Goal: Information Seeking & Learning: Learn about a topic

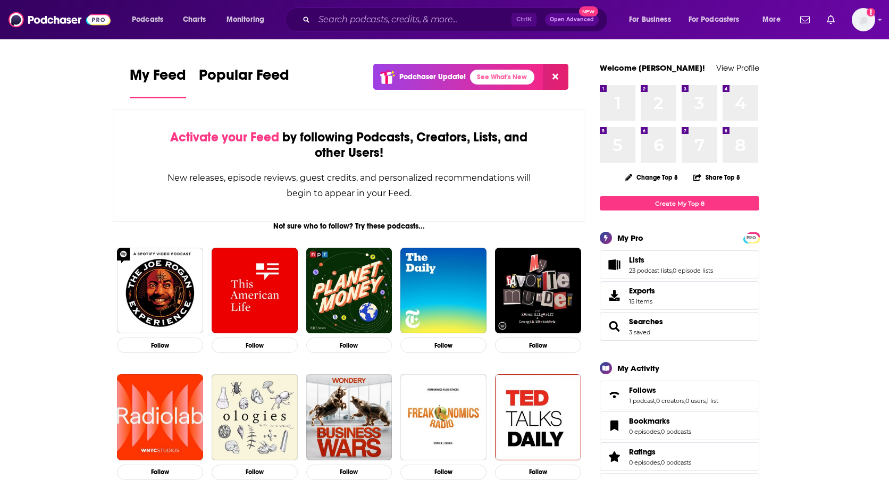
drag, startPoint x: 856, startPoint y: 139, endPoint x: 723, endPoint y: 85, distance: 143.5
click at [346, 15] on input "Search podcasts, credits, & more..." at bounding box center [412, 19] width 197 height 17
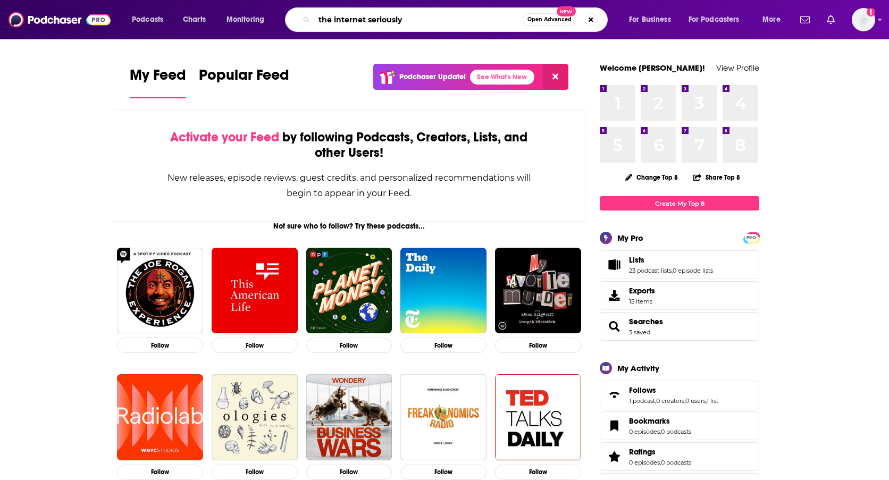
type input "the internet seriously"
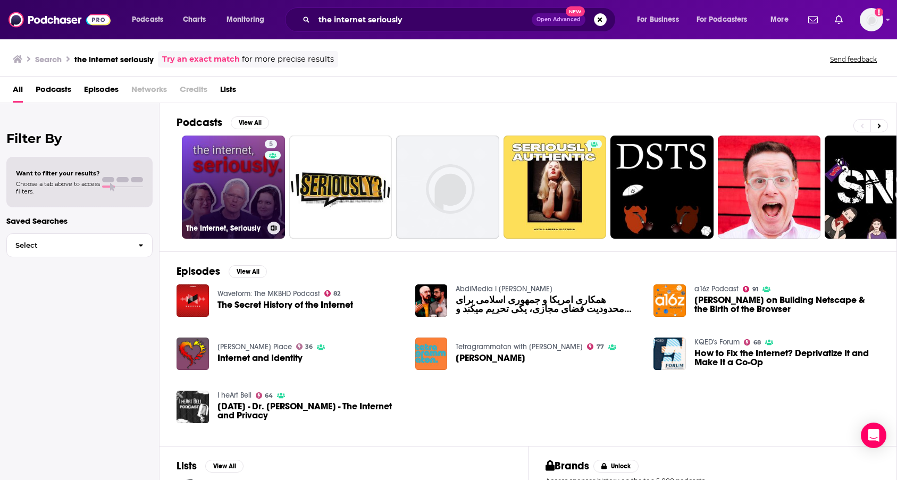
click at [225, 198] on link "5 The Internet, Seriously" at bounding box center [233, 187] width 103 height 103
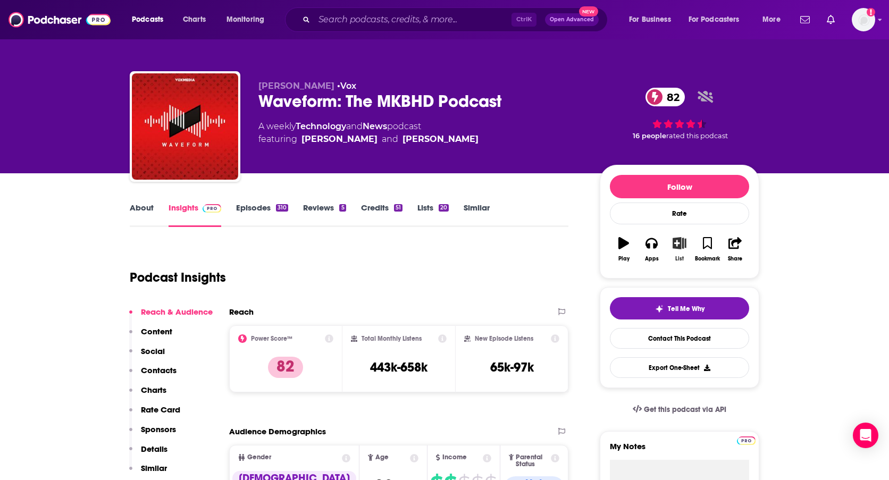
click at [680, 245] on icon "button" at bounding box center [679, 243] width 13 height 12
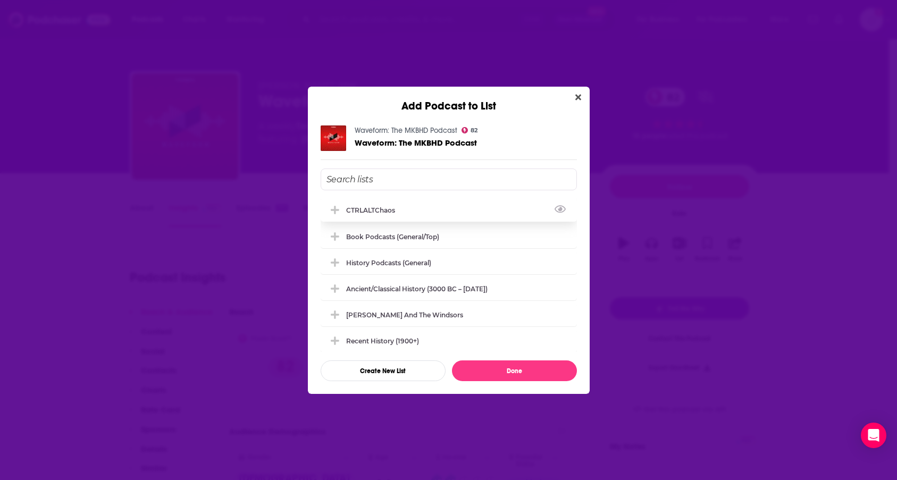
click at [374, 212] on div "CTRLALTChaos" at bounding box center [373, 210] width 55 height 8
click at [496, 372] on button "Done" at bounding box center [514, 370] width 125 height 21
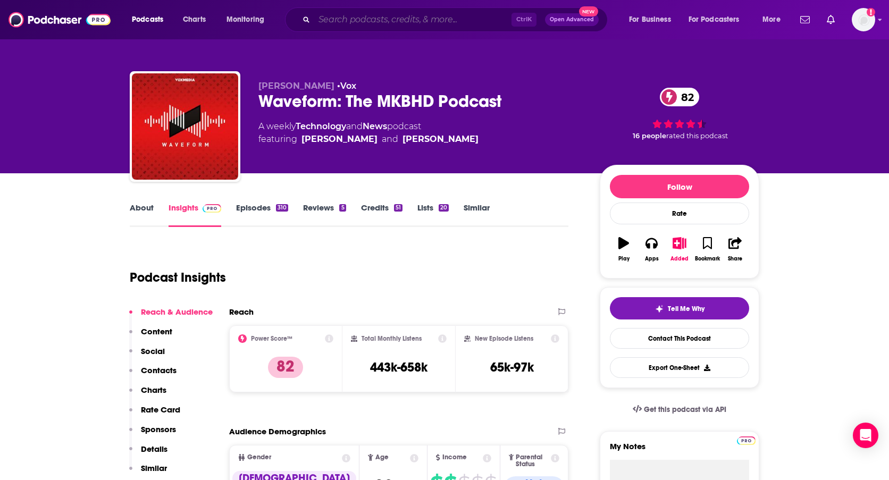
click at [347, 16] on input "Search podcasts, credits, & more..." at bounding box center [412, 19] width 197 height 17
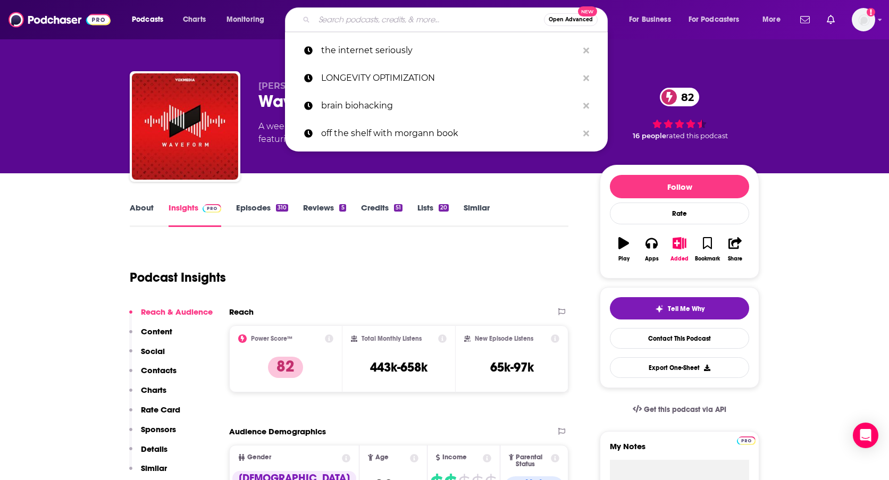
type input "f"
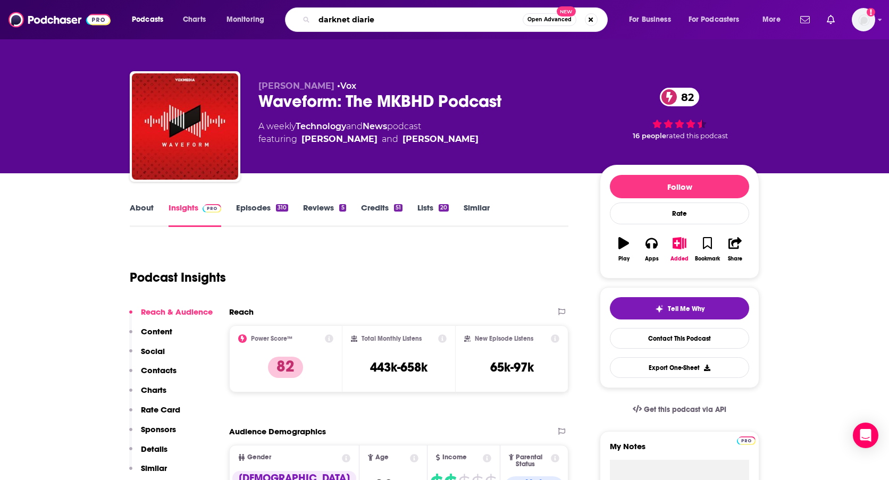
type input "darknet diaries"
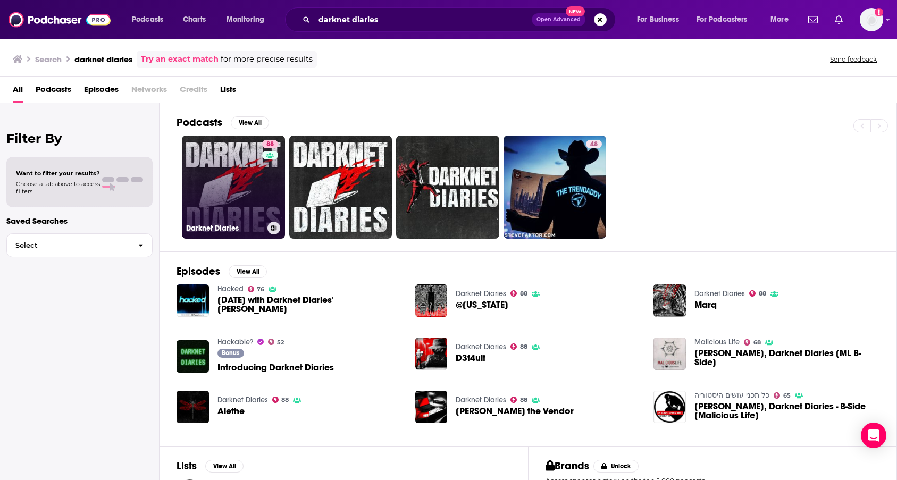
click at [257, 187] on link "88 Darknet Diaries" at bounding box center [233, 187] width 103 height 103
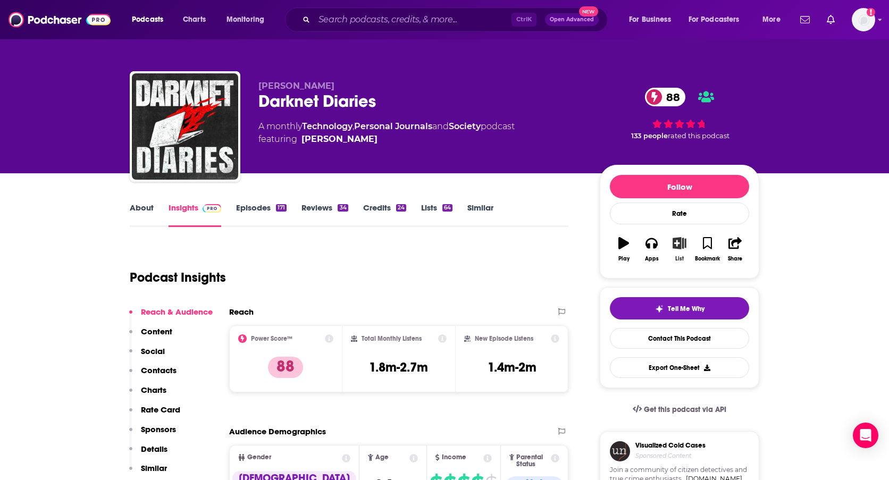
click at [681, 242] on icon "button" at bounding box center [678, 243] width 13 height 12
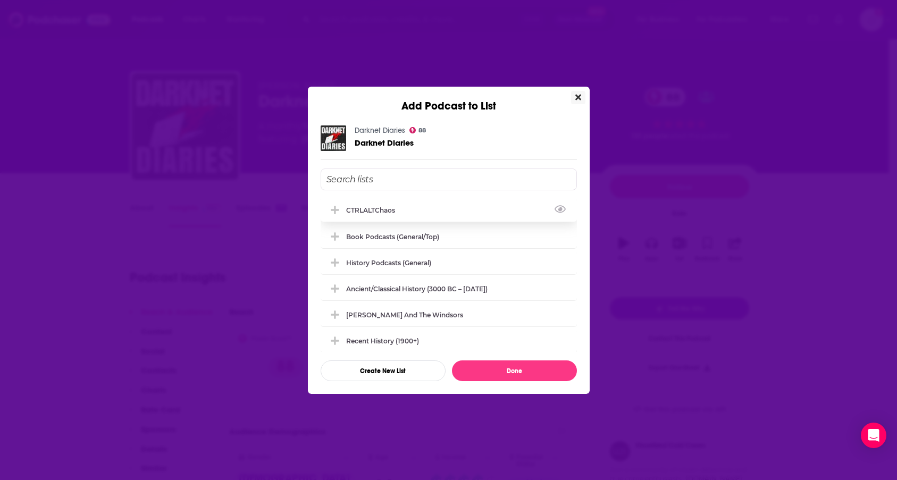
click at [356, 211] on div "CTRLALTChaos" at bounding box center [373, 210] width 55 height 8
click at [481, 365] on button "Done" at bounding box center [514, 370] width 125 height 21
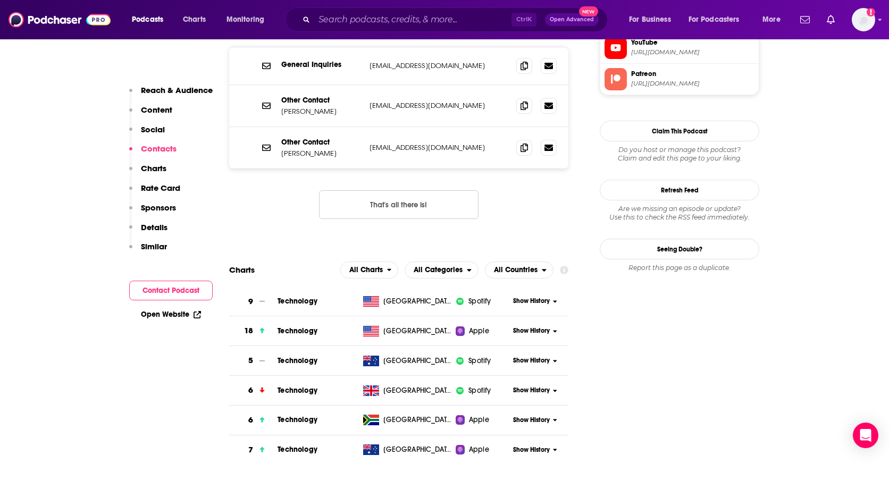
scroll to position [1116, 0]
click at [300, 295] on span "Technology" at bounding box center [297, 299] width 40 height 9
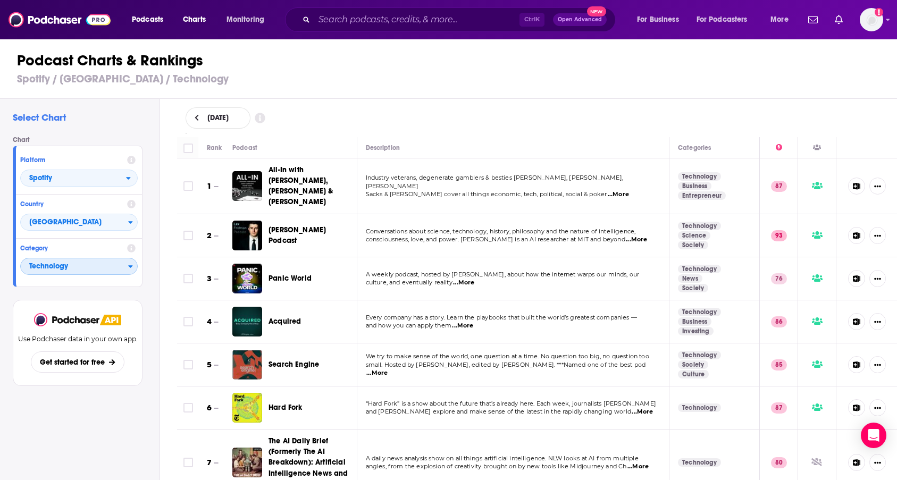
click at [130, 263] on icon "Categories" at bounding box center [130, 266] width 5 height 7
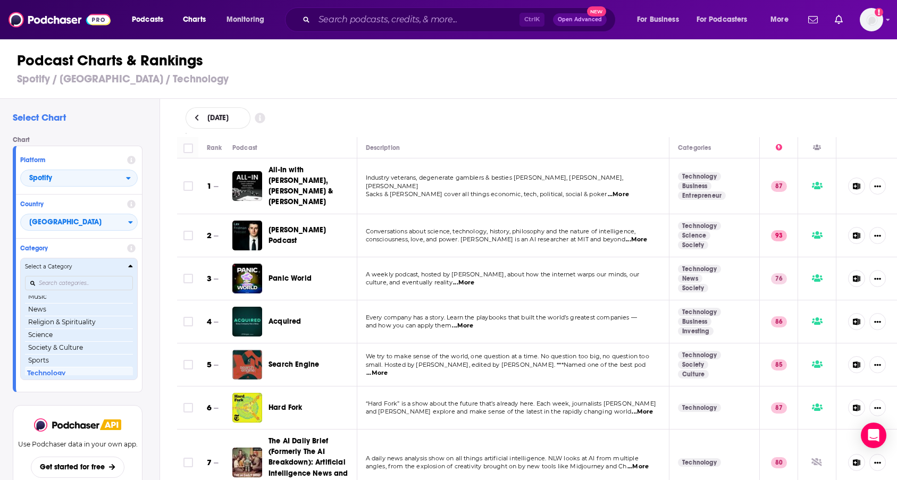
scroll to position [150, 0]
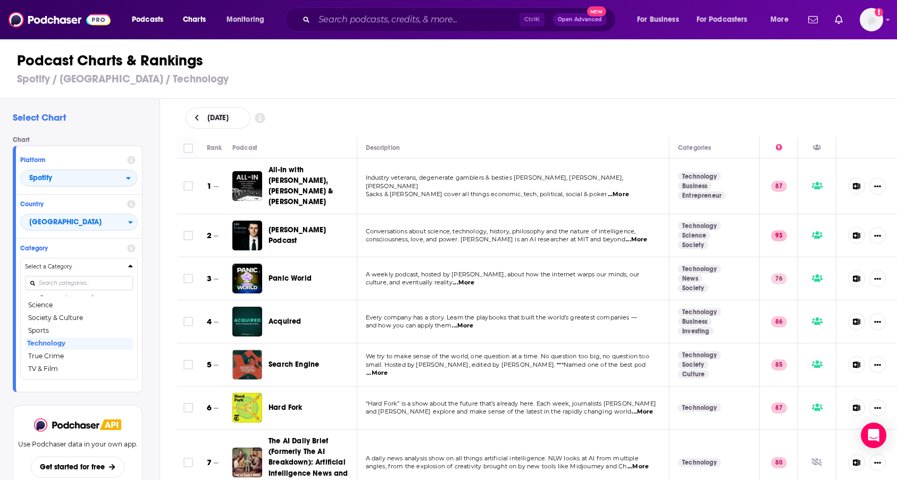
click at [447, 98] on div "Podcast Charts & Rankings Spotify / United States / Technology" at bounding box center [453, 68] width 906 height 61
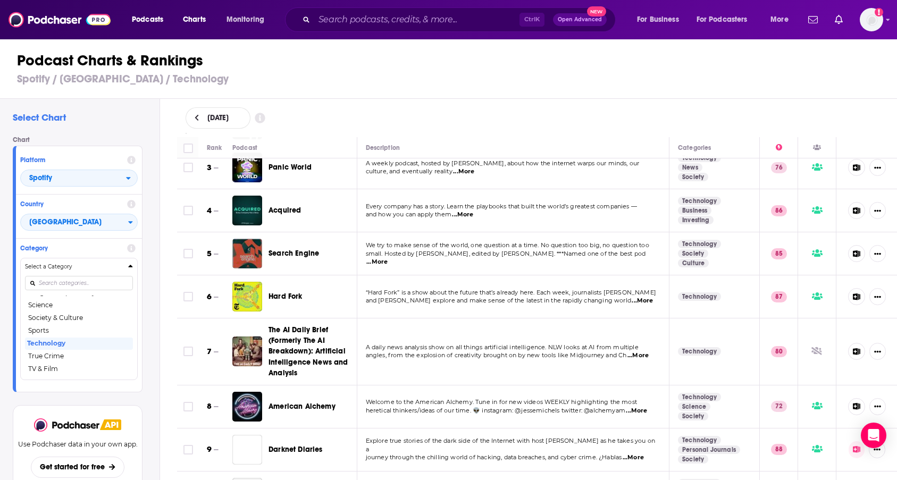
scroll to position [213, 0]
